Goal: Information Seeking & Learning: Learn about a topic

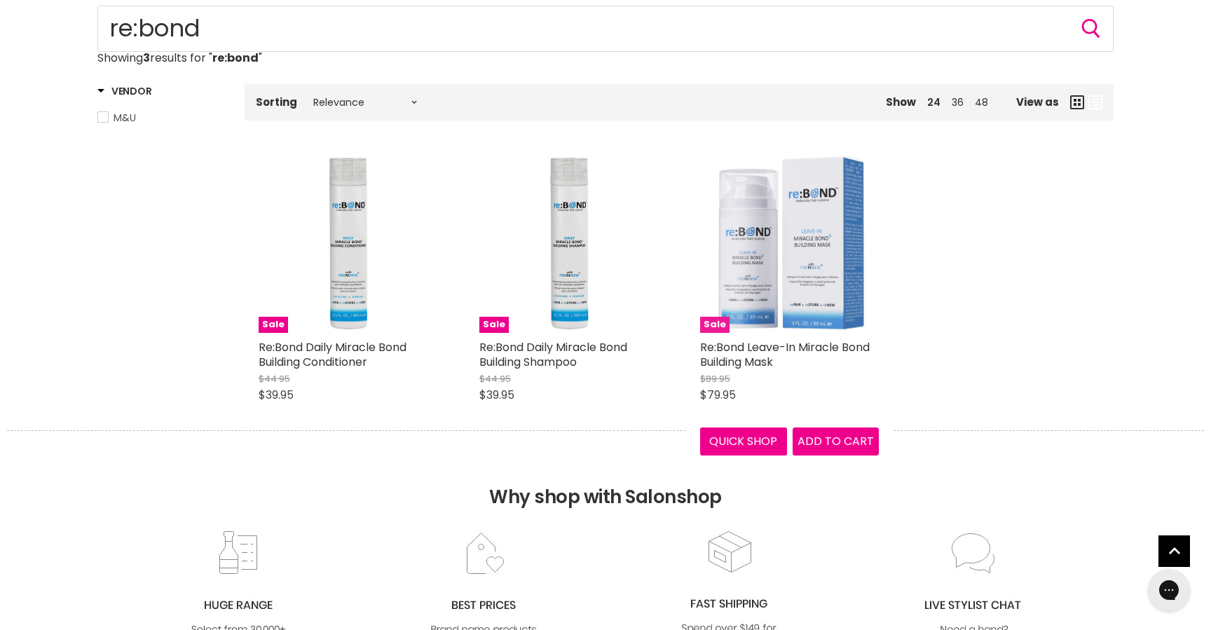
click at [816, 247] on img "Main content" at bounding box center [789, 243] width 179 height 179
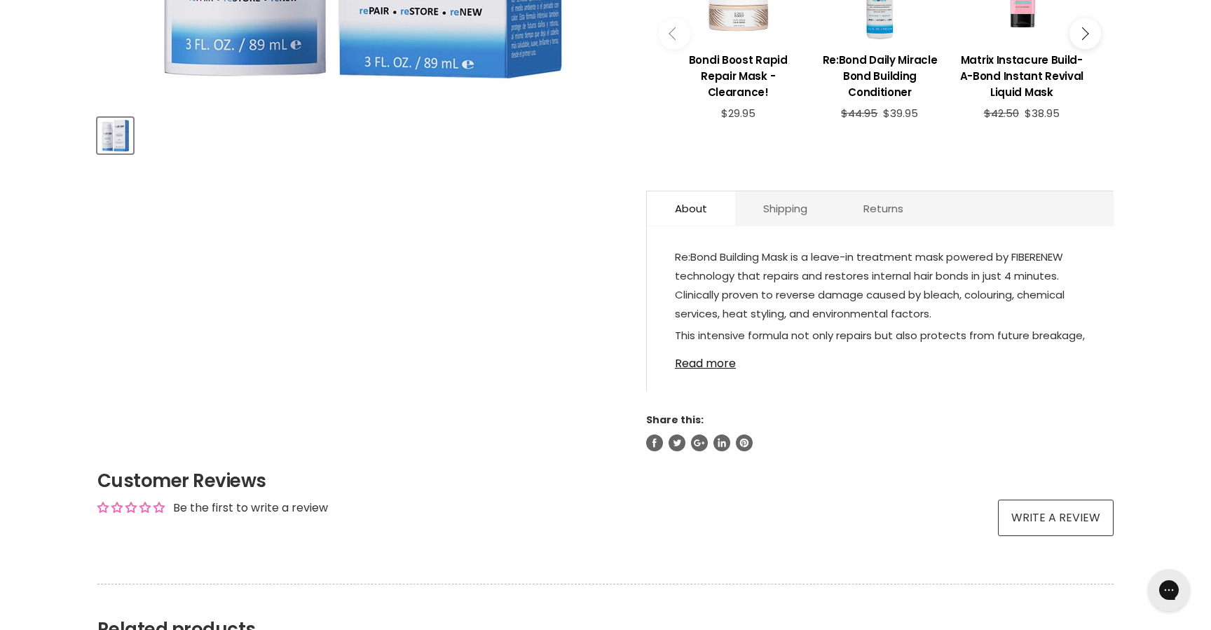
scroll to position [586, 0]
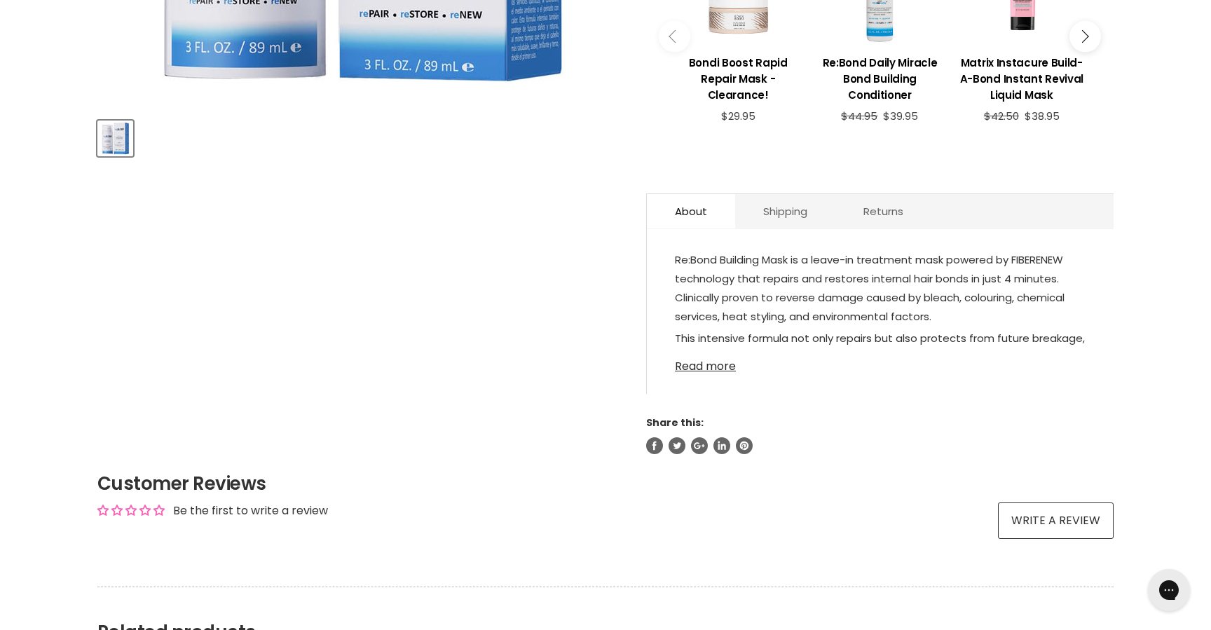
click at [707, 353] on link "Read more" at bounding box center [880, 362] width 411 height 21
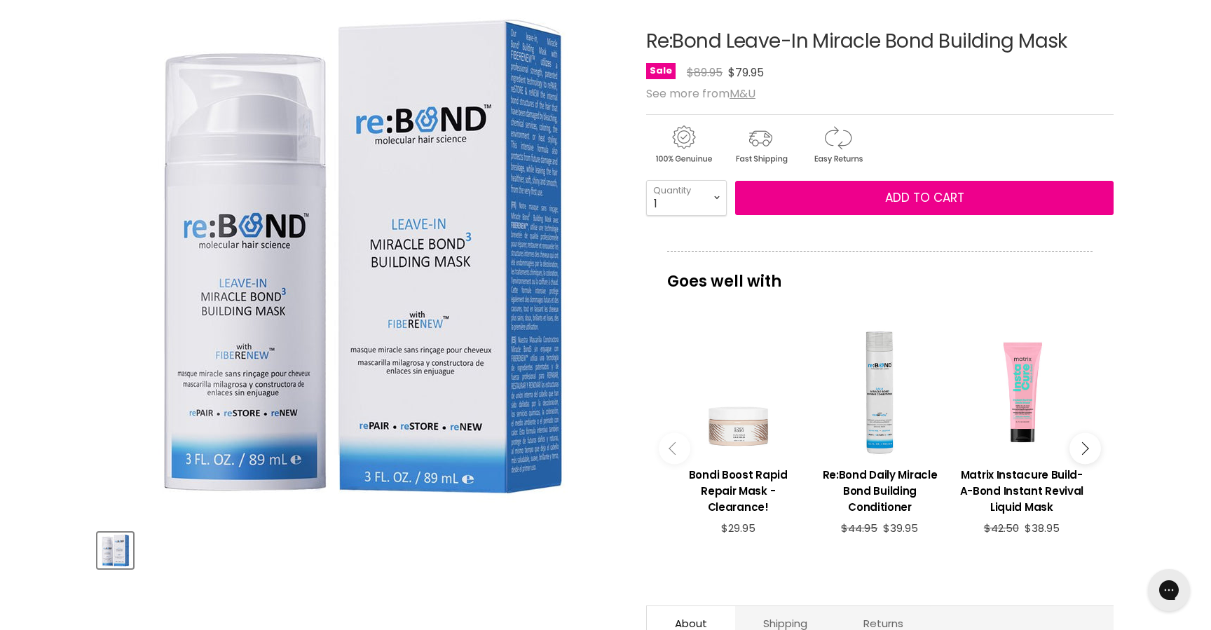
scroll to position [173, 0]
click at [110, 544] on img "Product thumbnails" at bounding box center [115, 551] width 33 height 33
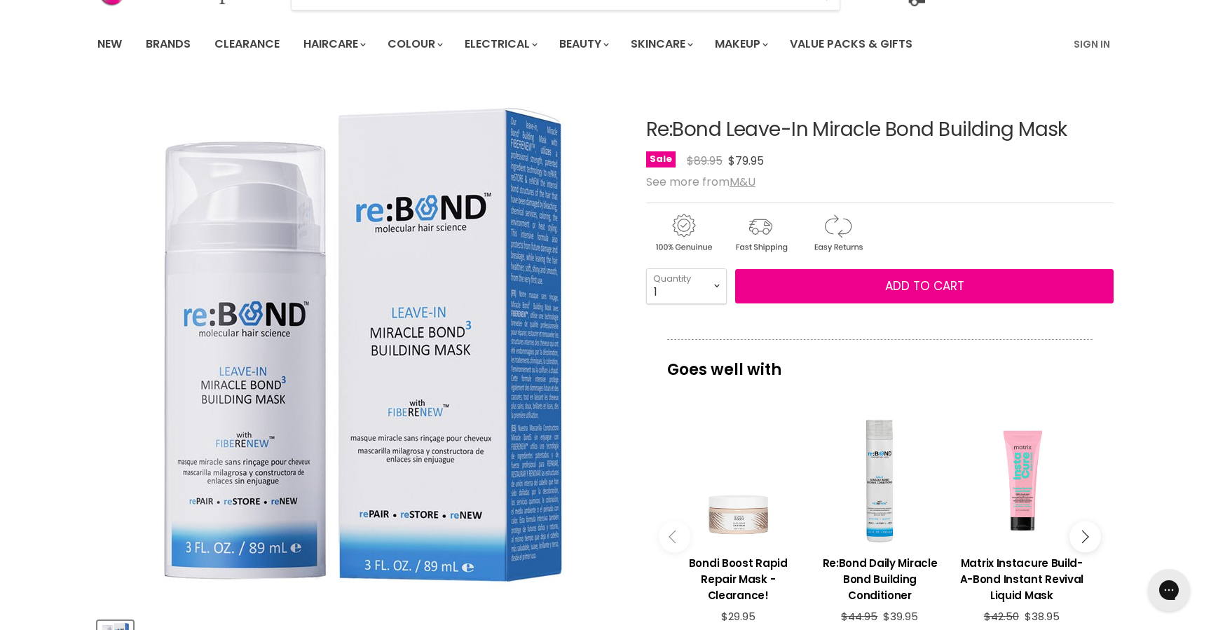
scroll to position [0, 0]
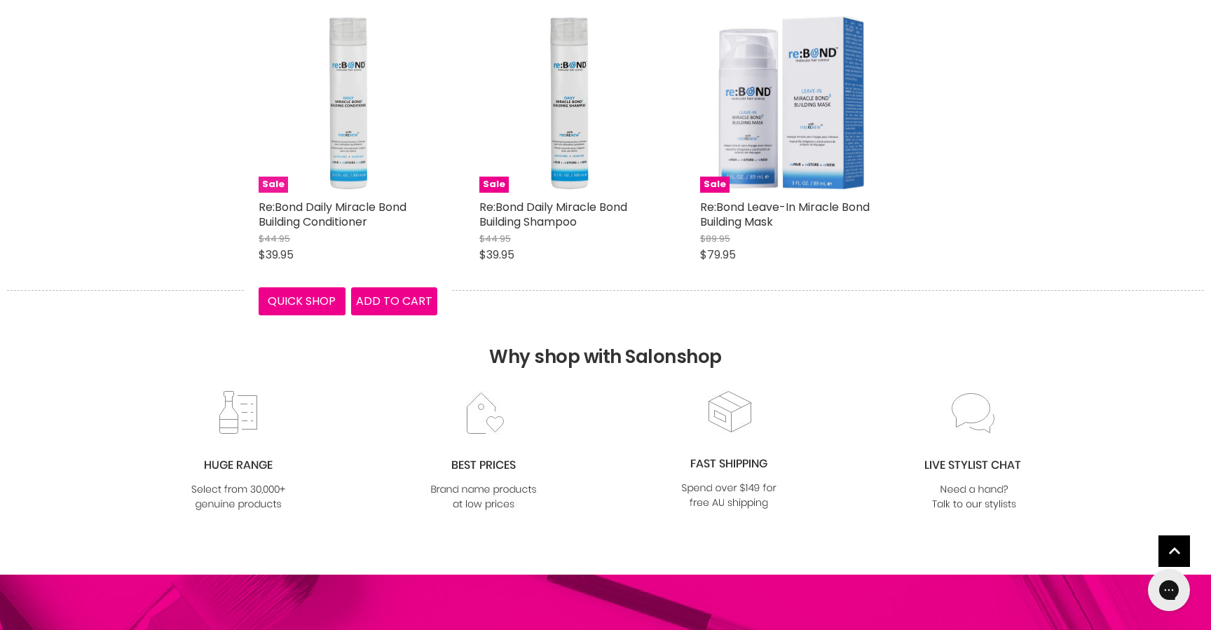
click at [346, 90] on img "Main content" at bounding box center [348, 103] width 179 height 179
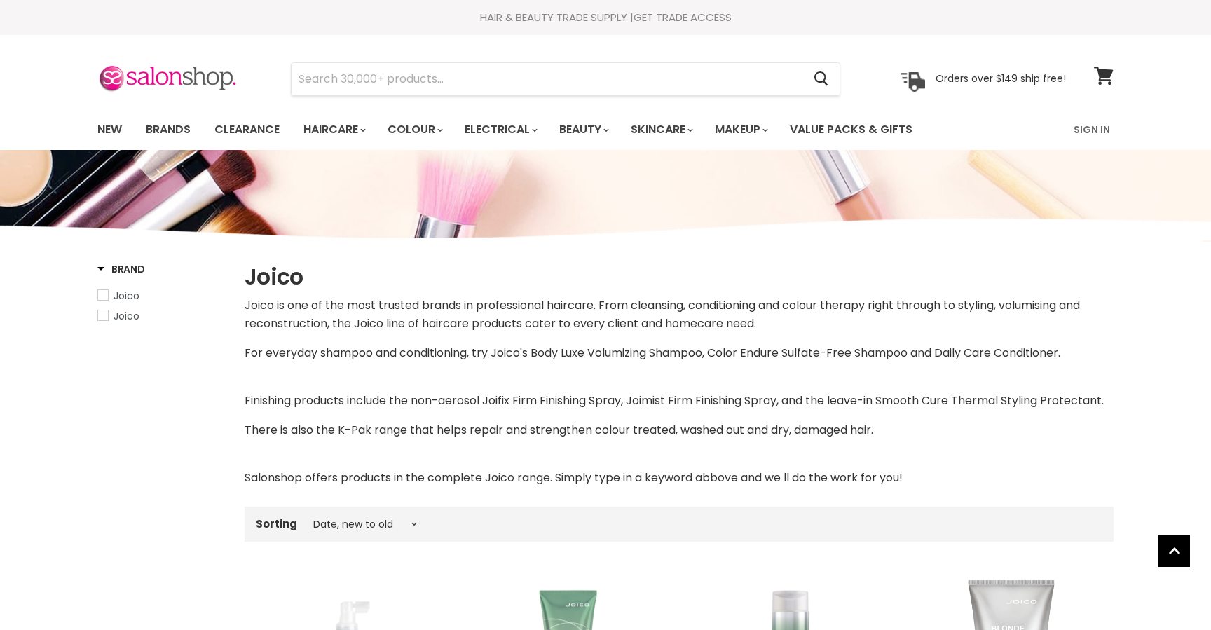
select select "created-descending"
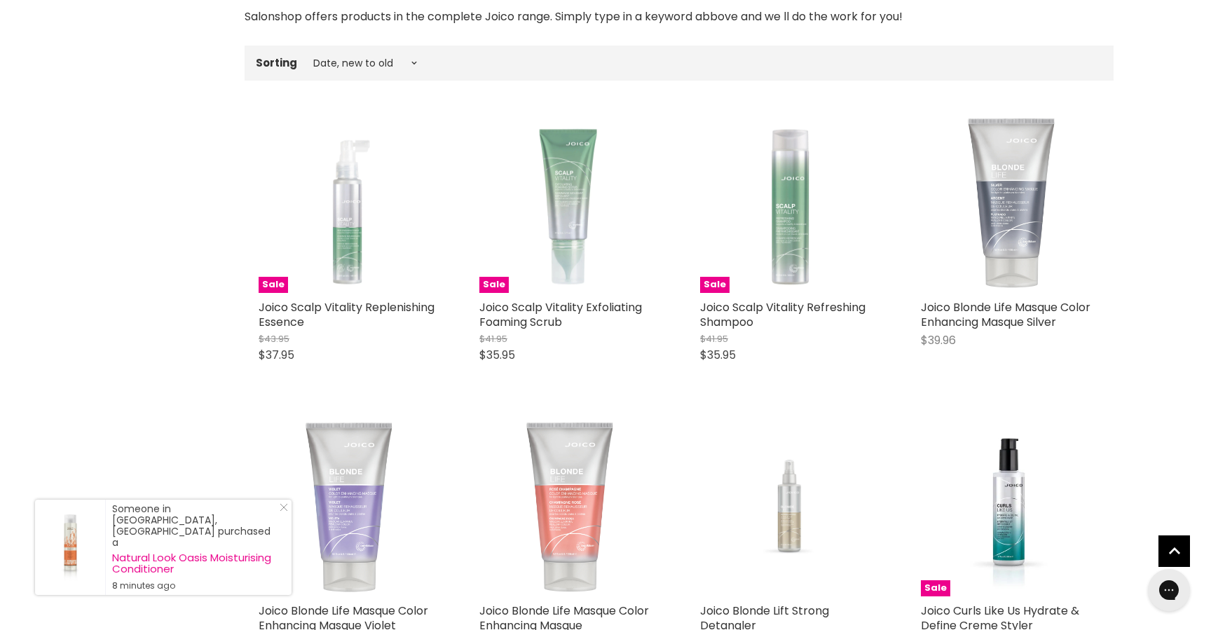
scroll to position [319, 0]
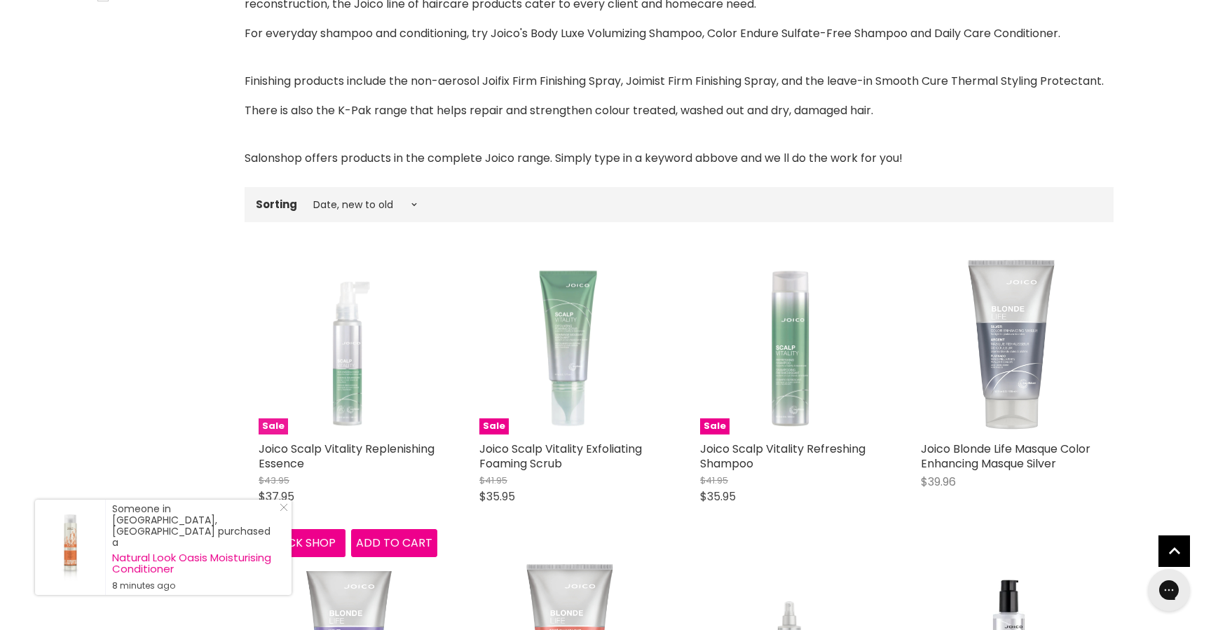
click at [343, 399] on img "Main content" at bounding box center [348, 345] width 179 height 179
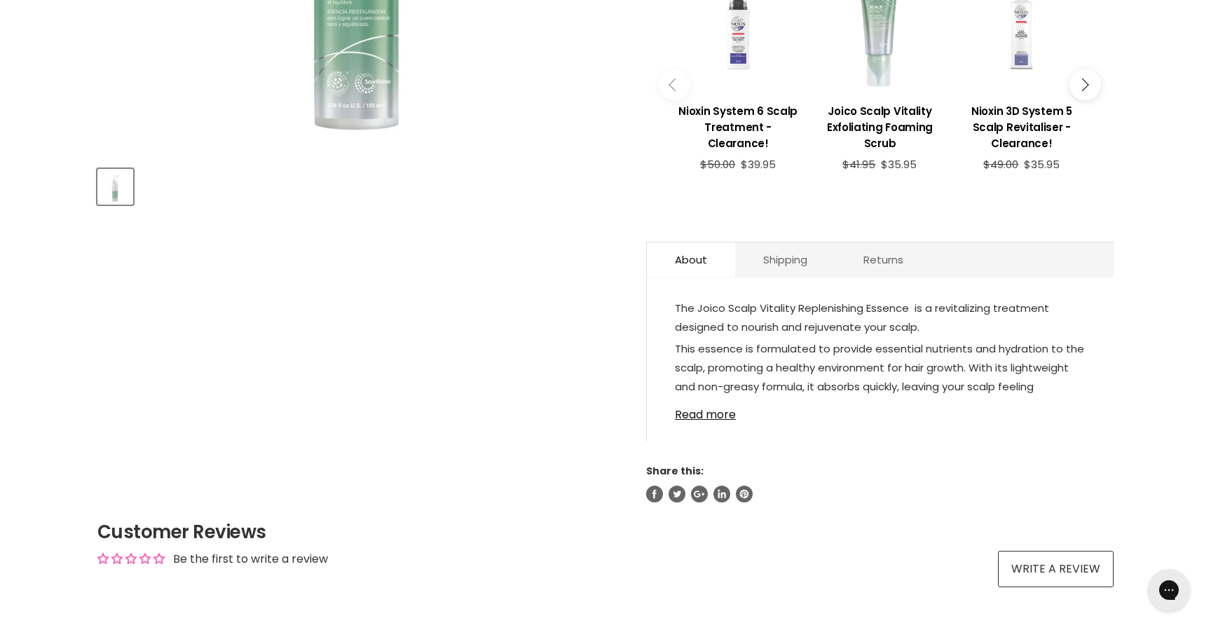
scroll to position [539, 0]
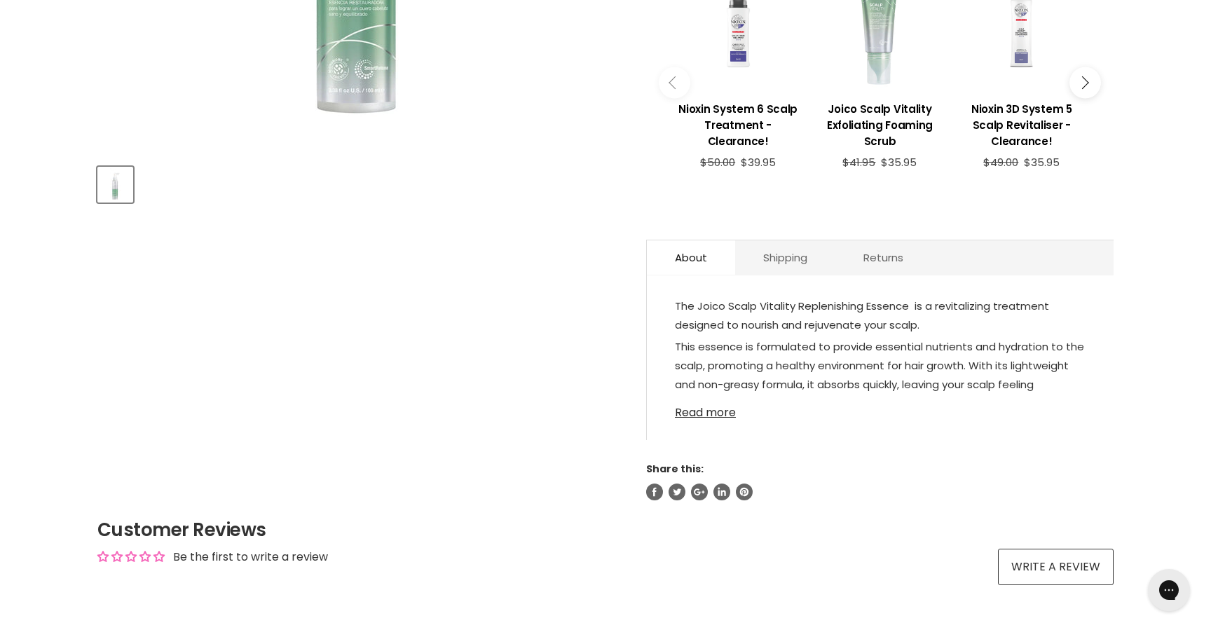
click at [699, 418] on link "Read more" at bounding box center [880, 408] width 411 height 21
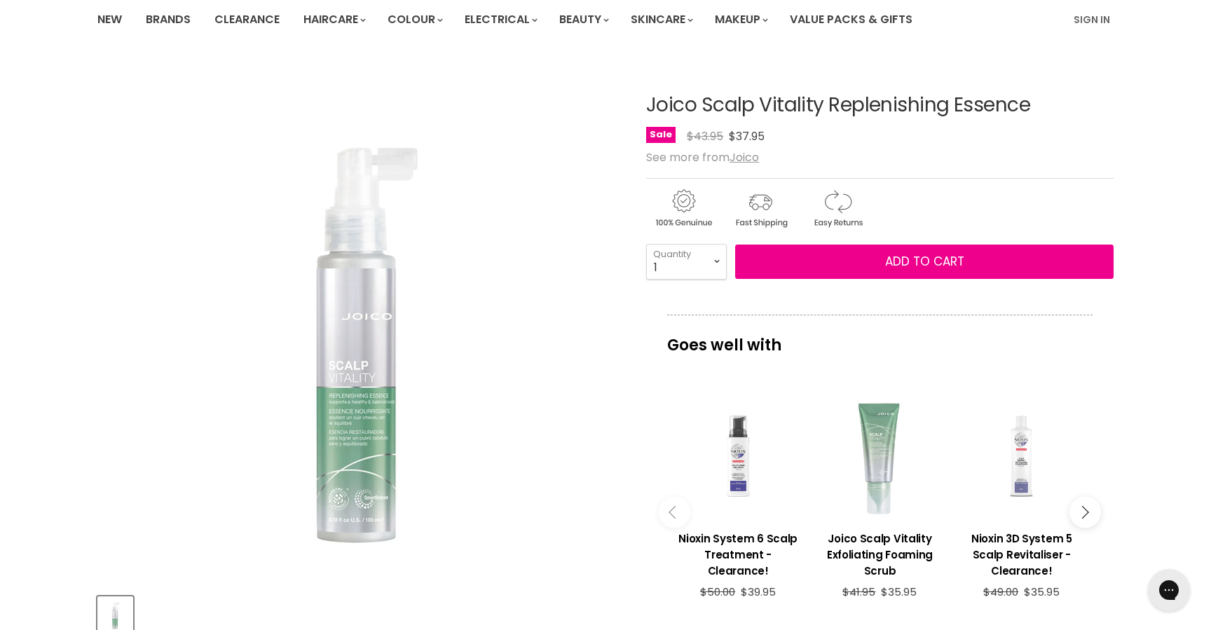
scroll to position [108, 0]
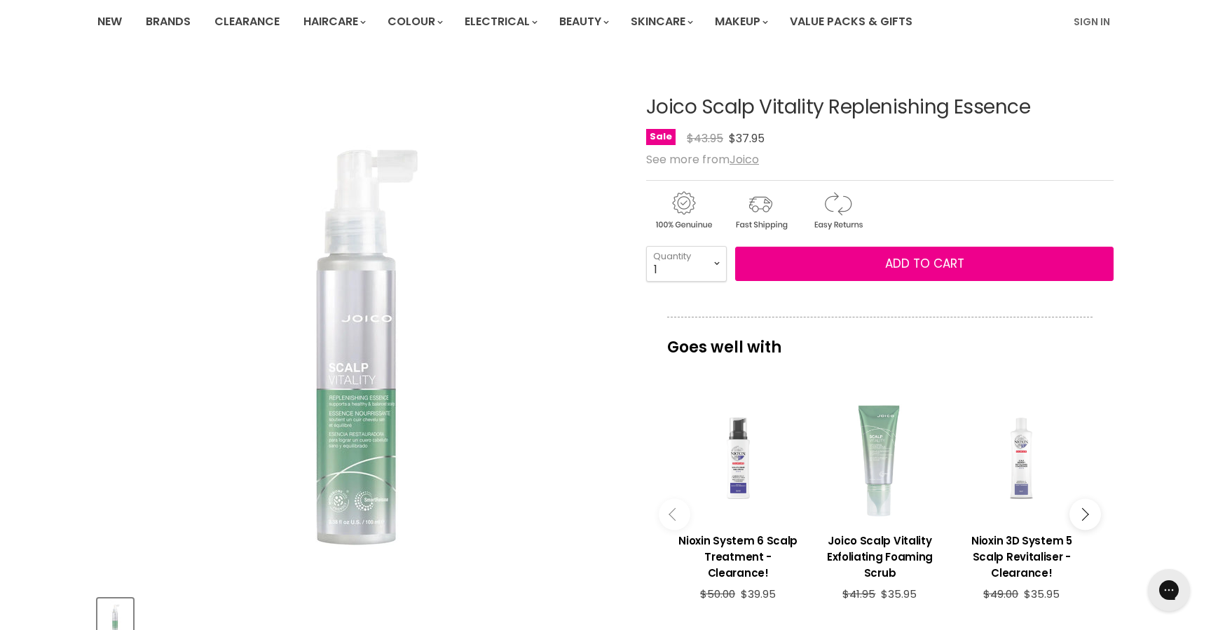
click at [879, 448] on div "Main content" at bounding box center [879, 458] width 128 height 128
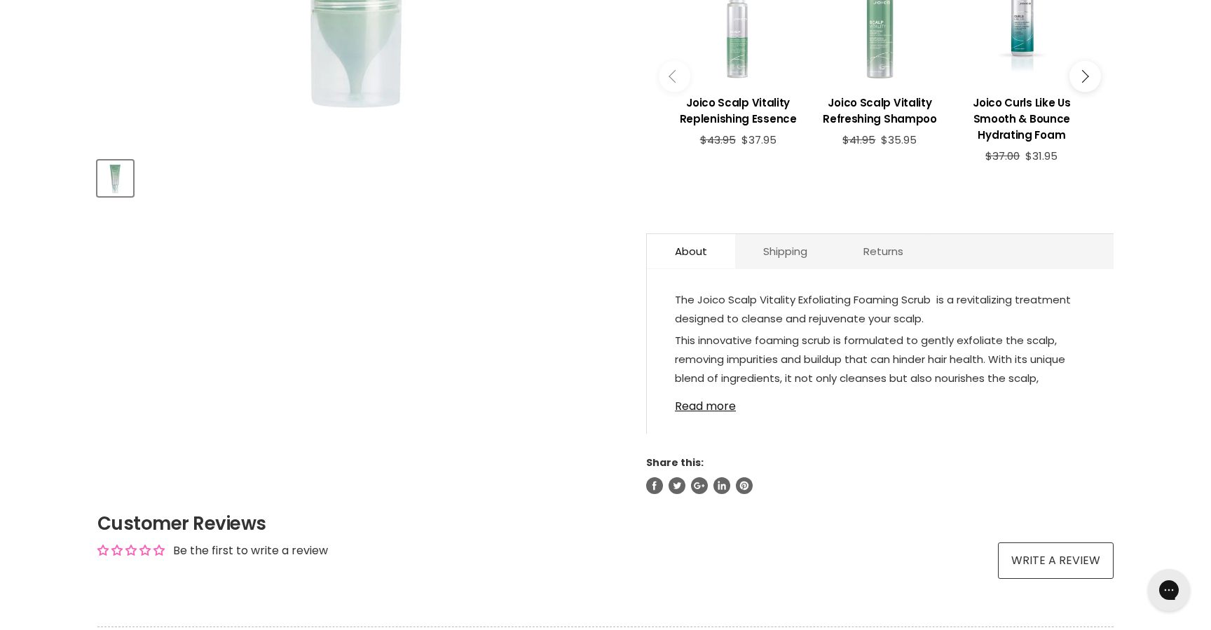
scroll to position [563, 0]
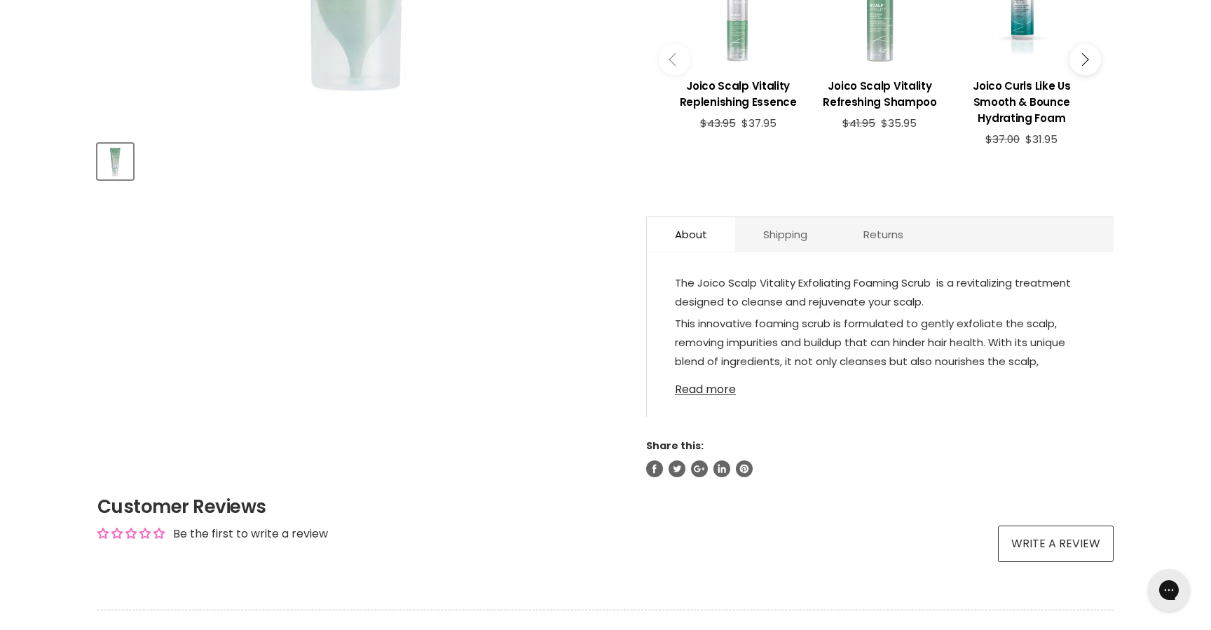
click at [697, 375] on link "Read more" at bounding box center [880, 385] width 411 height 21
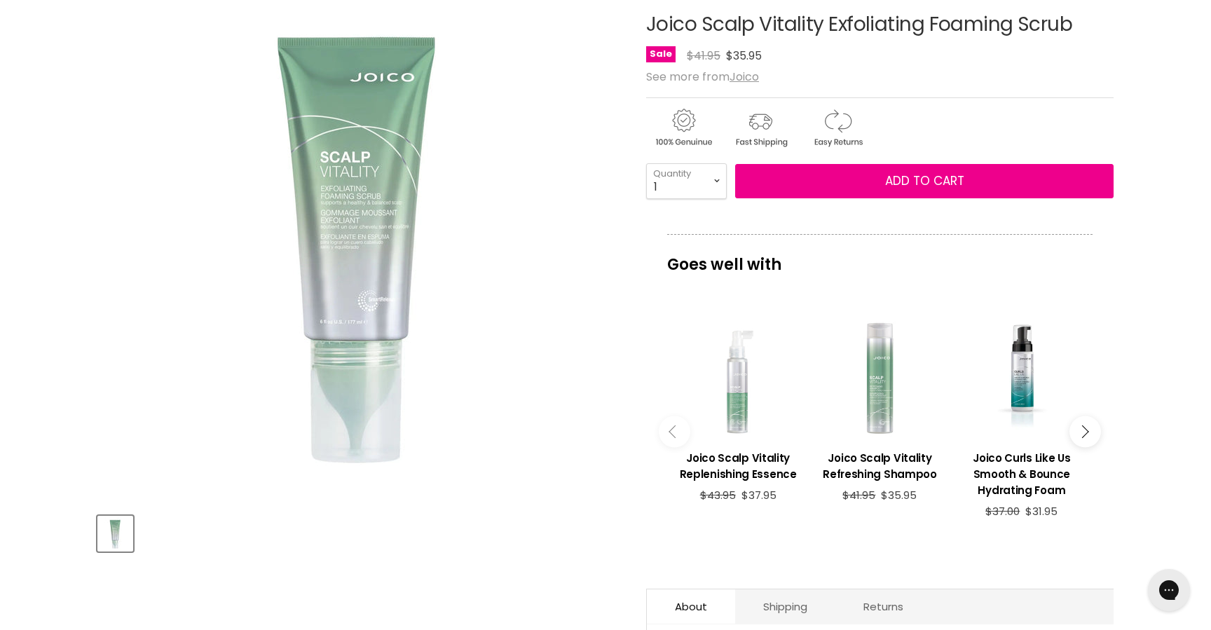
scroll to position [188, 0]
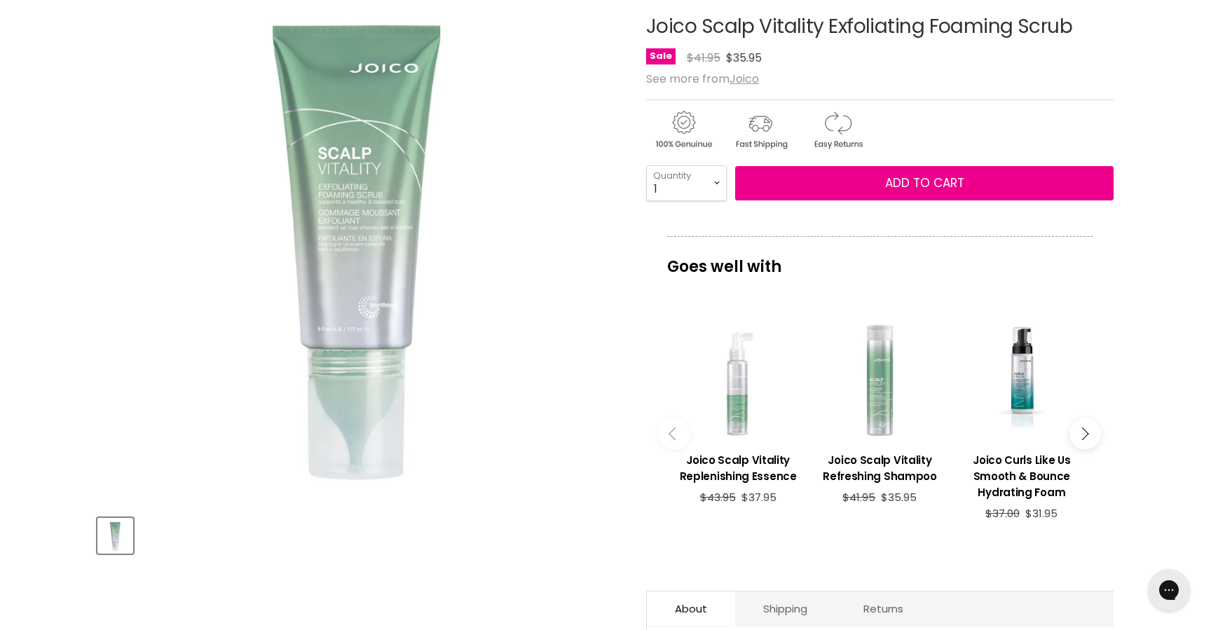
click at [373, 233] on img "Joico Scalp Vitality Exfoliating Foaming Scrub image. Click or Scroll to Zoom." at bounding box center [358, 241] width 523 height 523
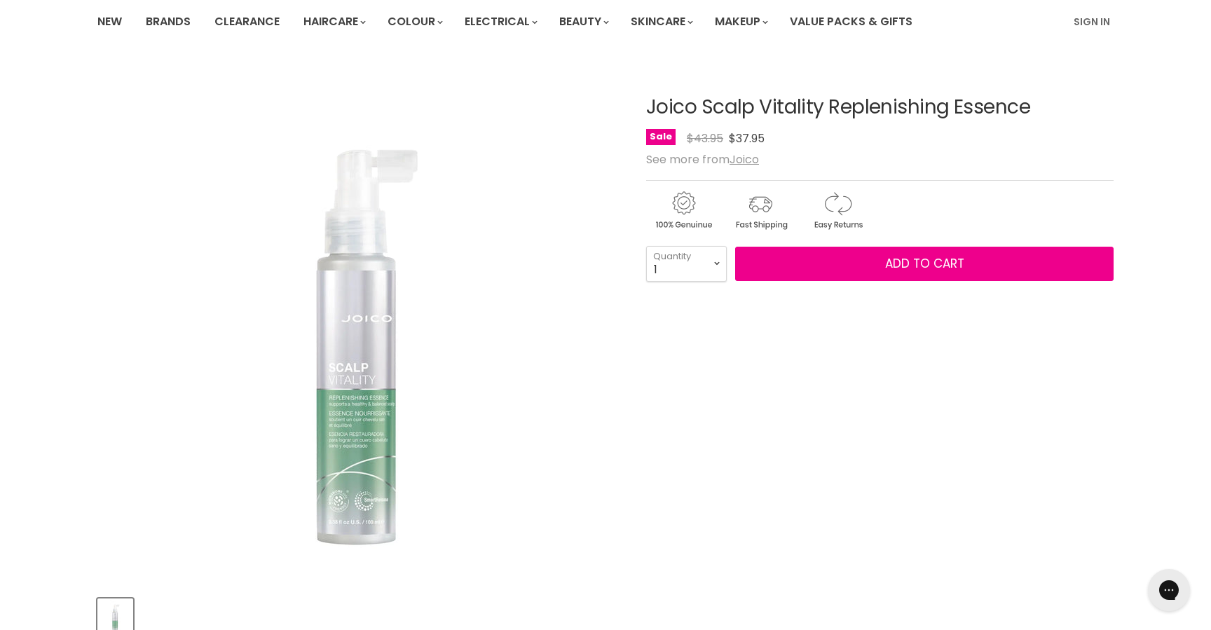
click at [357, 339] on img "Joico Scalp Vitality Replenishing Essence image. Click or Scroll to Zoom." at bounding box center [358, 322] width 523 height 523
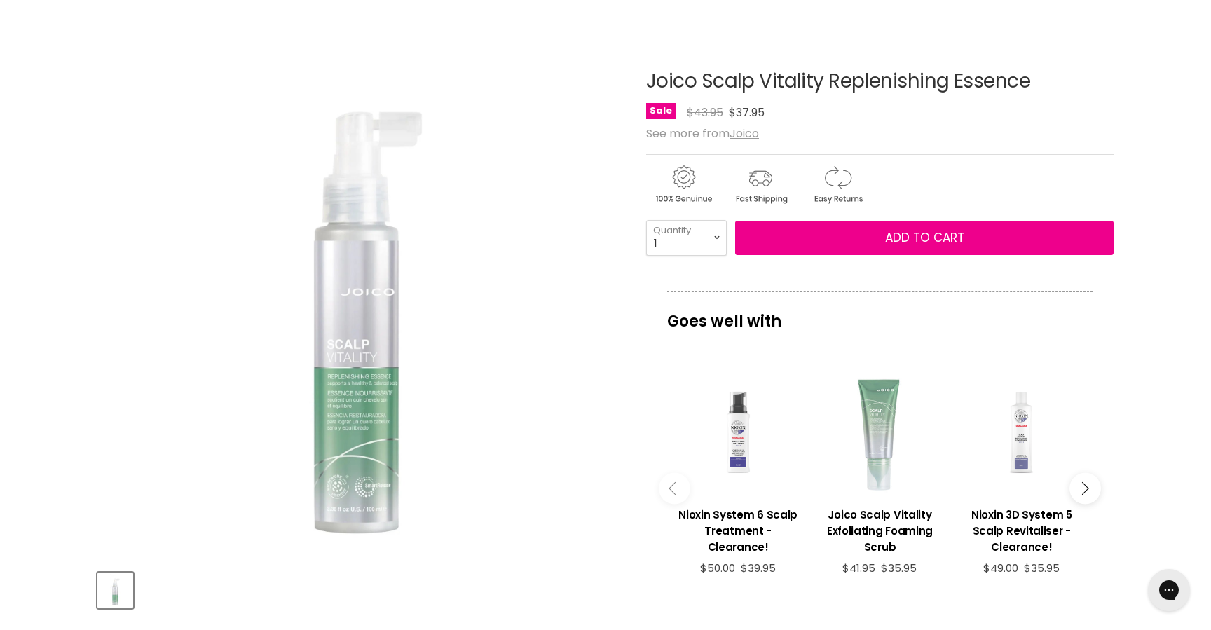
scroll to position [118, 0]
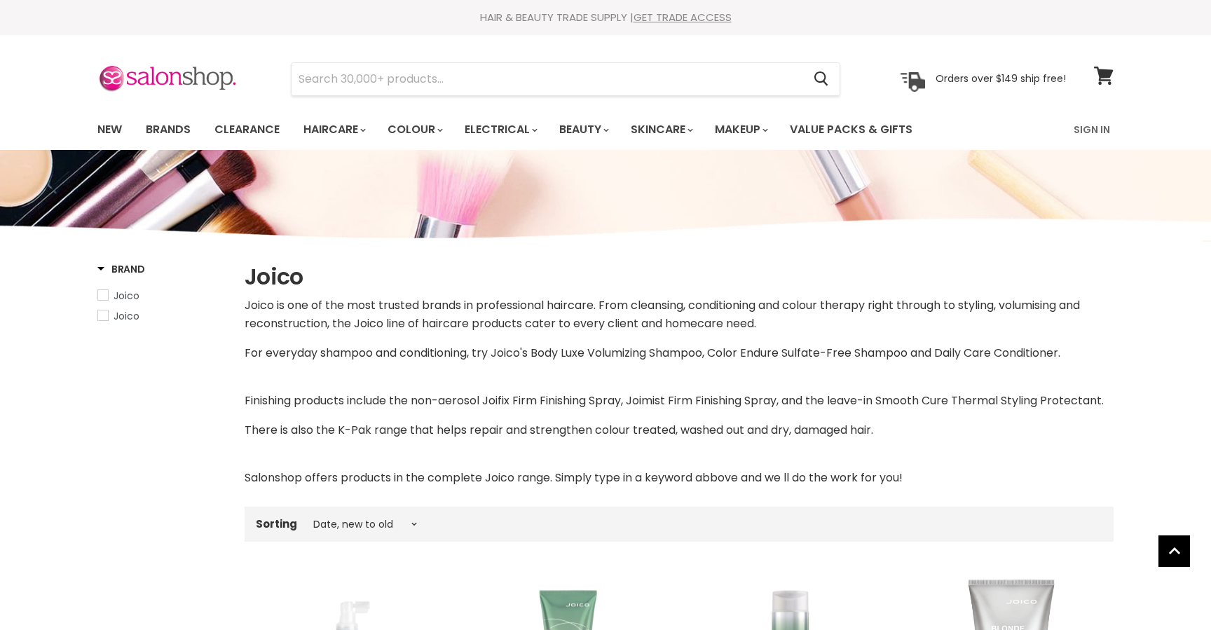
select select "created-descending"
